Goal: Find specific page/section: Find specific page/section

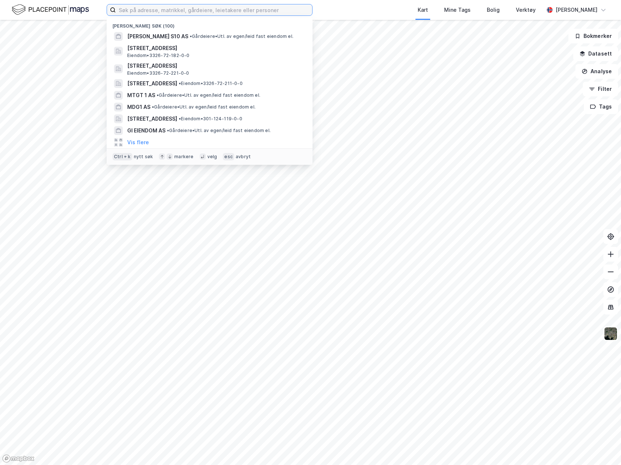
click at [225, 10] on input at bounding box center [214, 9] width 196 height 11
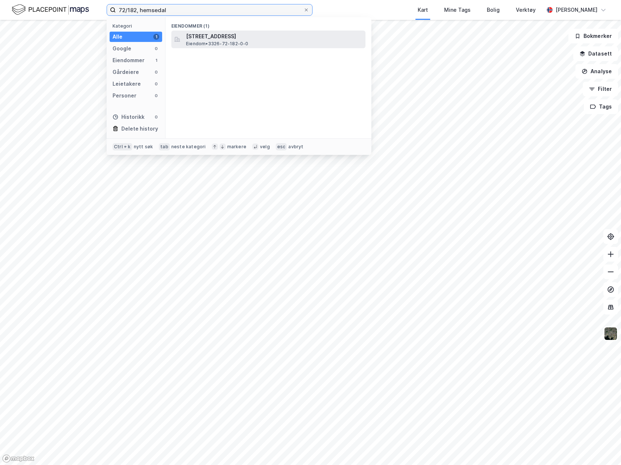
type input "72/182, hemsedal"
click at [238, 43] on span "Eiendom • 3326-72-182-0-0" at bounding box center [217, 44] width 62 height 6
